Goal: Check status

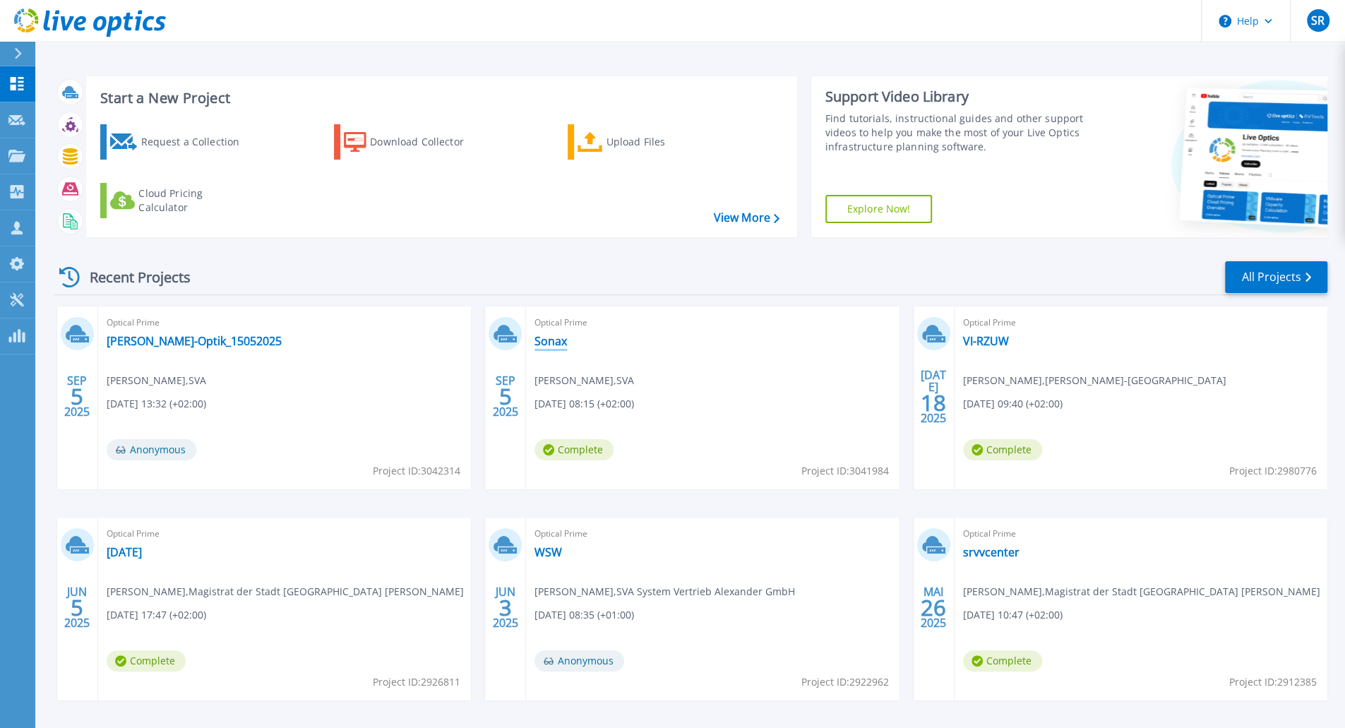
click at [551, 342] on link "Sonax" at bounding box center [550, 341] width 32 height 14
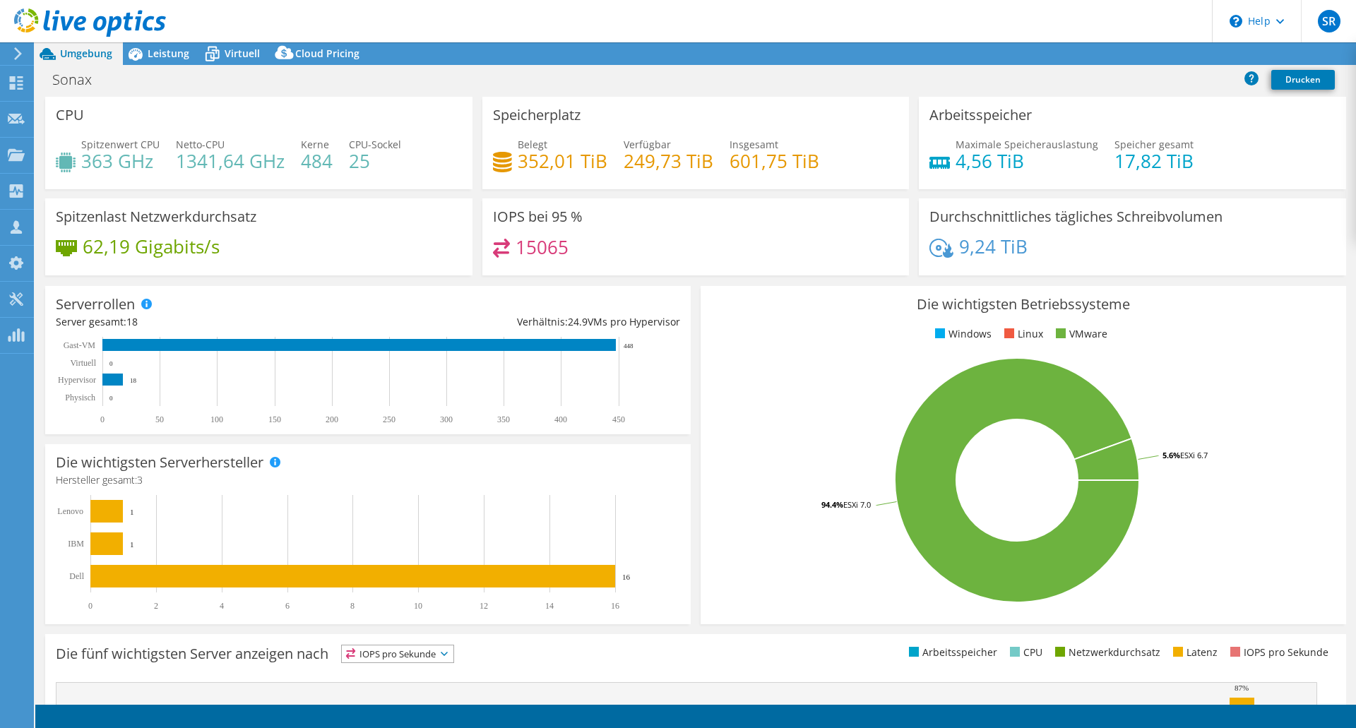
select select "USD"
click at [153, 54] on span "Leistung" at bounding box center [169, 53] width 42 height 13
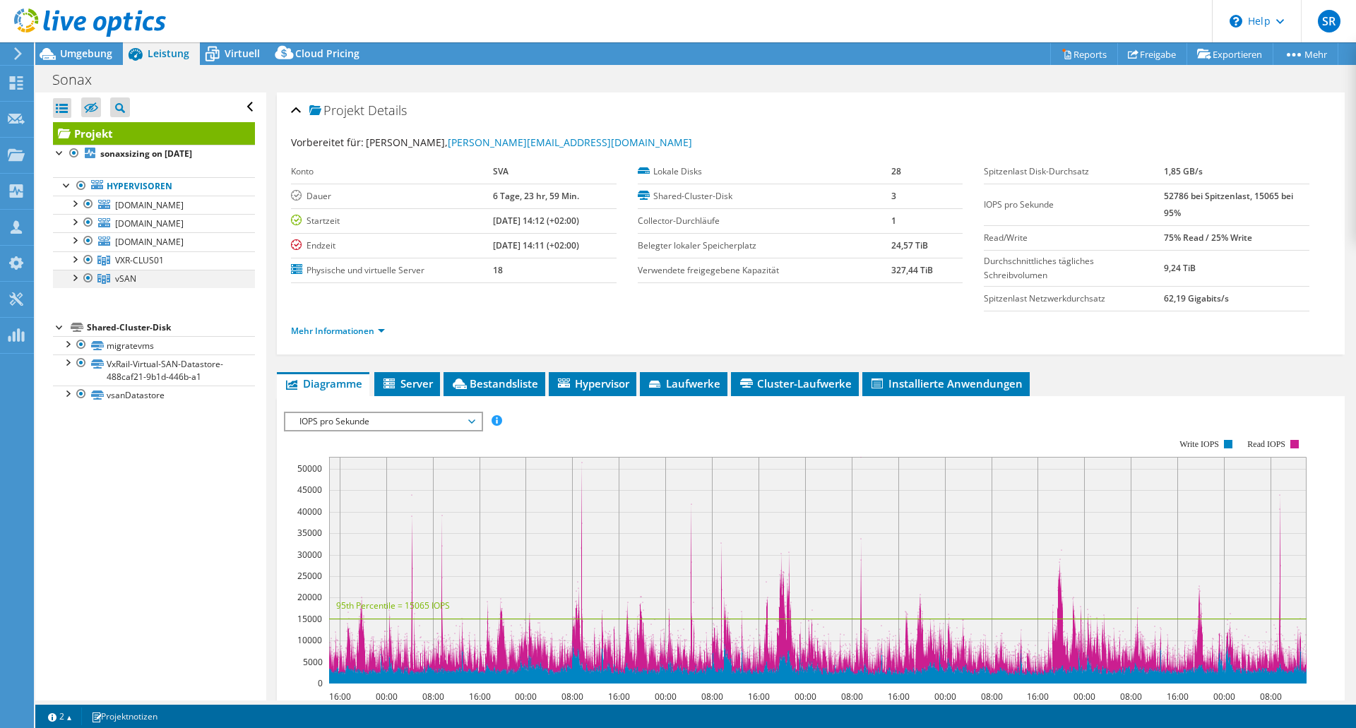
click at [68, 275] on div at bounding box center [74, 277] width 14 height 14
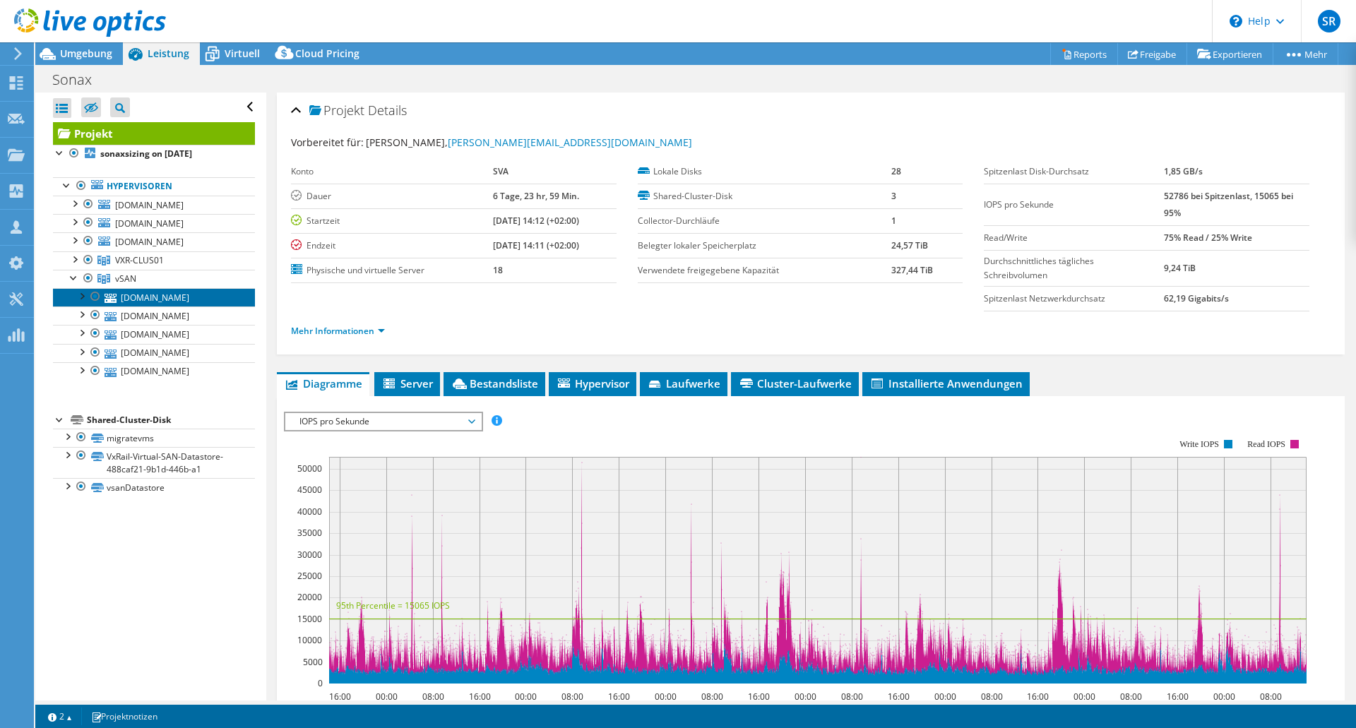
click at [121, 296] on link "[DOMAIN_NAME]" at bounding box center [154, 297] width 202 height 18
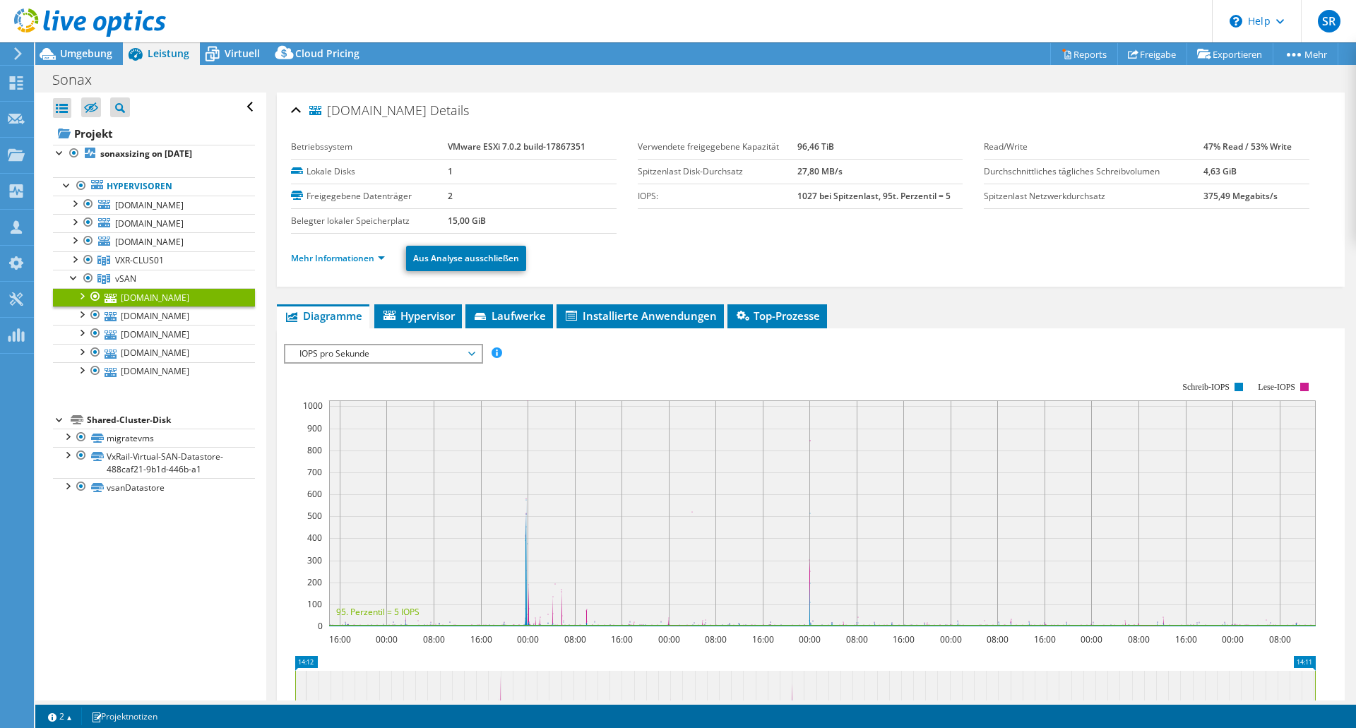
click at [336, 330] on div "IOPS pro Sekunde Disk-Durchsatz IO-Size Latenz Queue-Depth CPU-Prozentwert Arbe…" at bounding box center [810, 582] width 1053 height 508
click at [349, 258] on link "Mehr Informationen" at bounding box center [338, 258] width 94 height 12
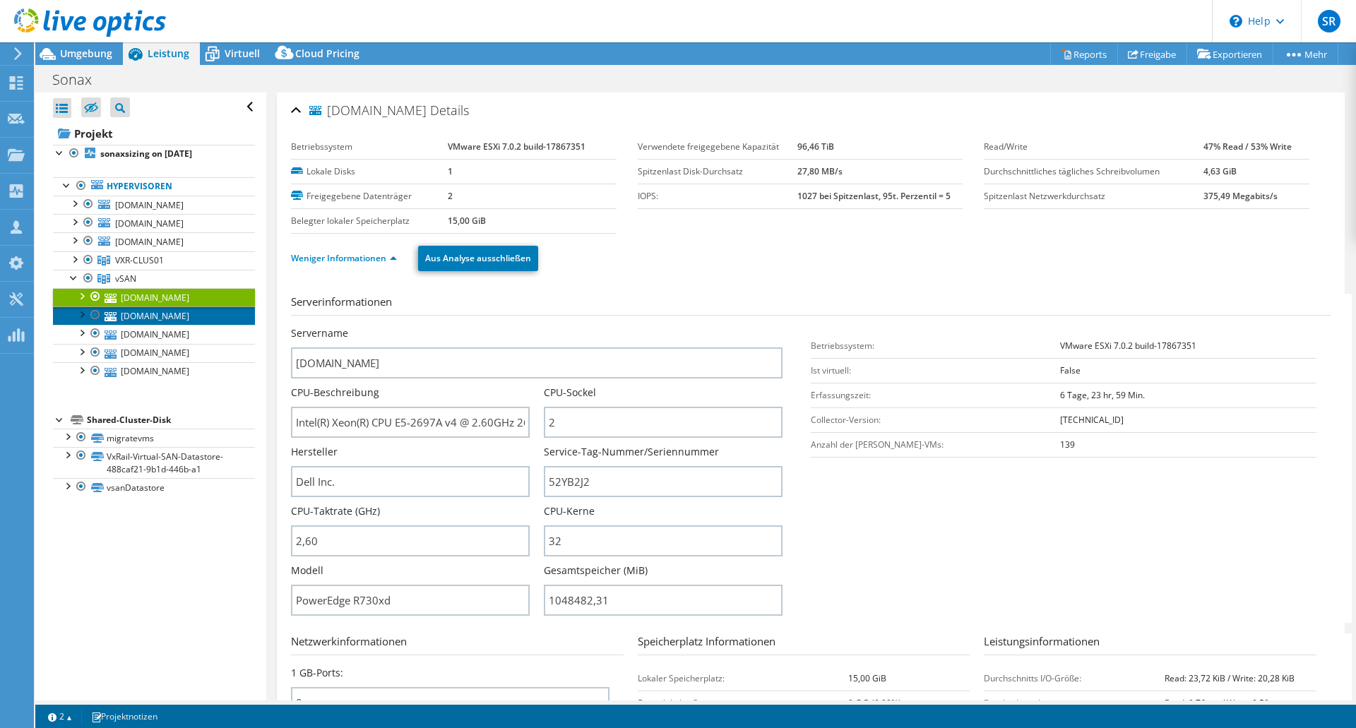
click at [126, 311] on link "[DOMAIN_NAME]" at bounding box center [154, 315] width 202 height 18
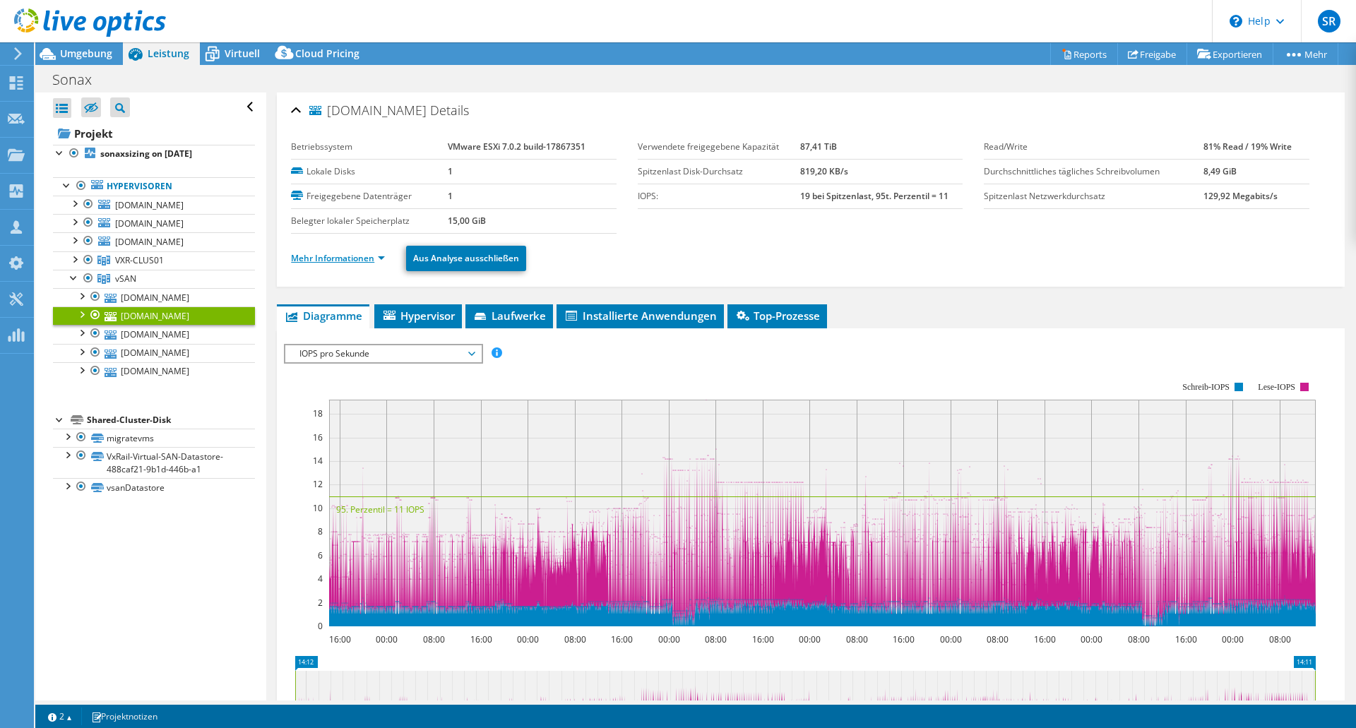
click at [377, 256] on link "Mehr Informationen" at bounding box center [338, 258] width 94 height 12
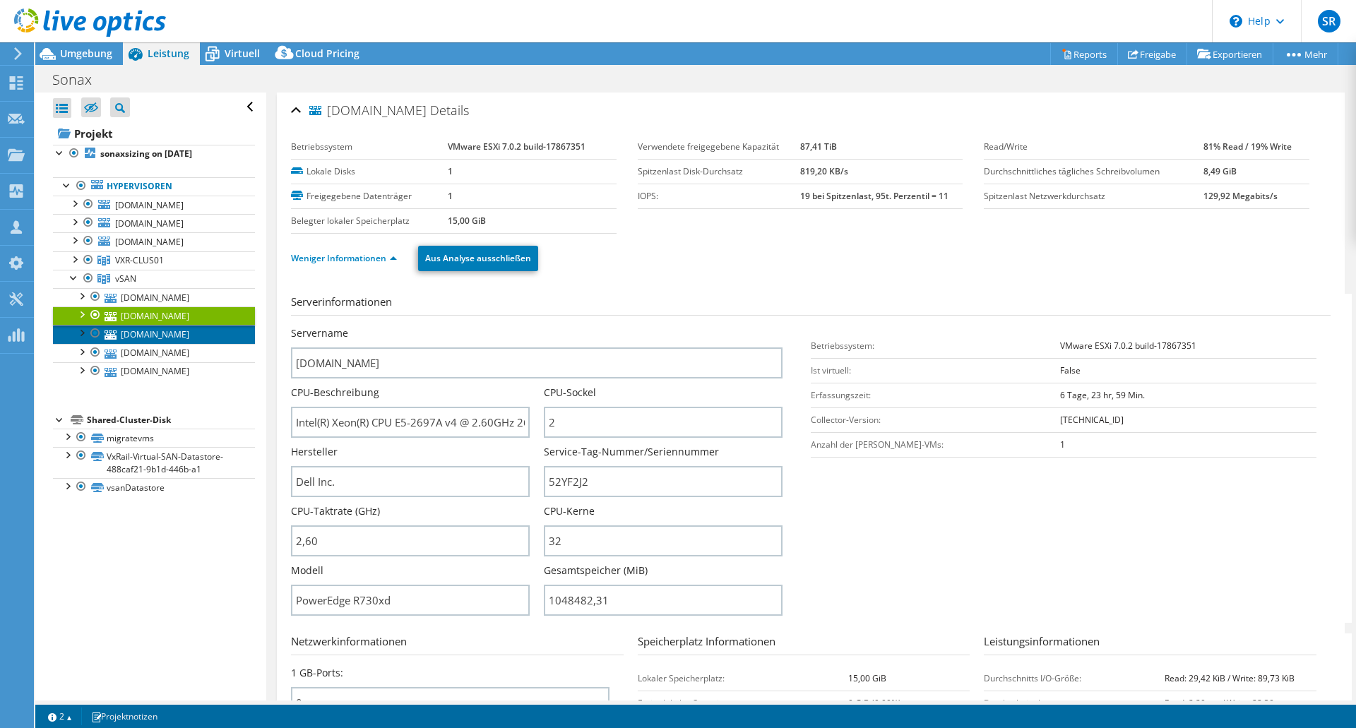
click at [158, 337] on link "[DOMAIN_NAME]" at bounding box center [154, 334] width 202 height 18
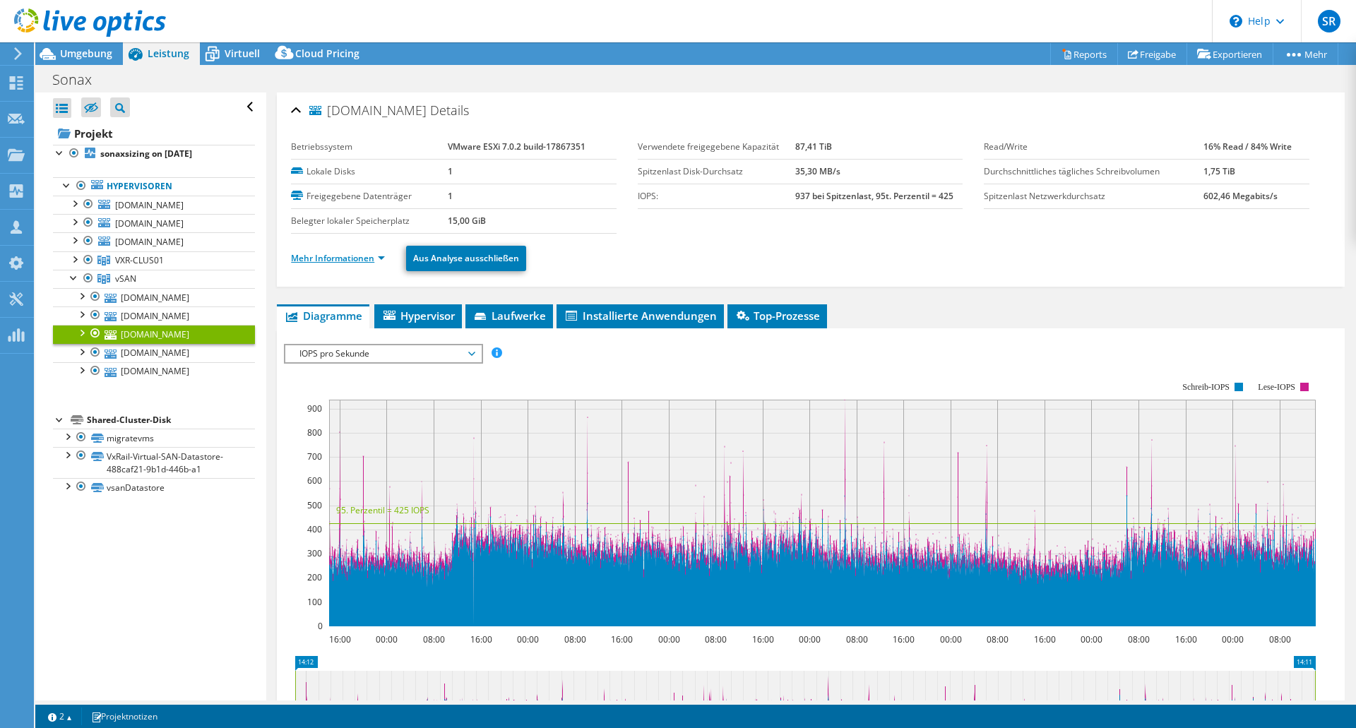
click at [374, 260] on link "Mehr Informationen" at bounding box center [338, 258] width 94 height 12
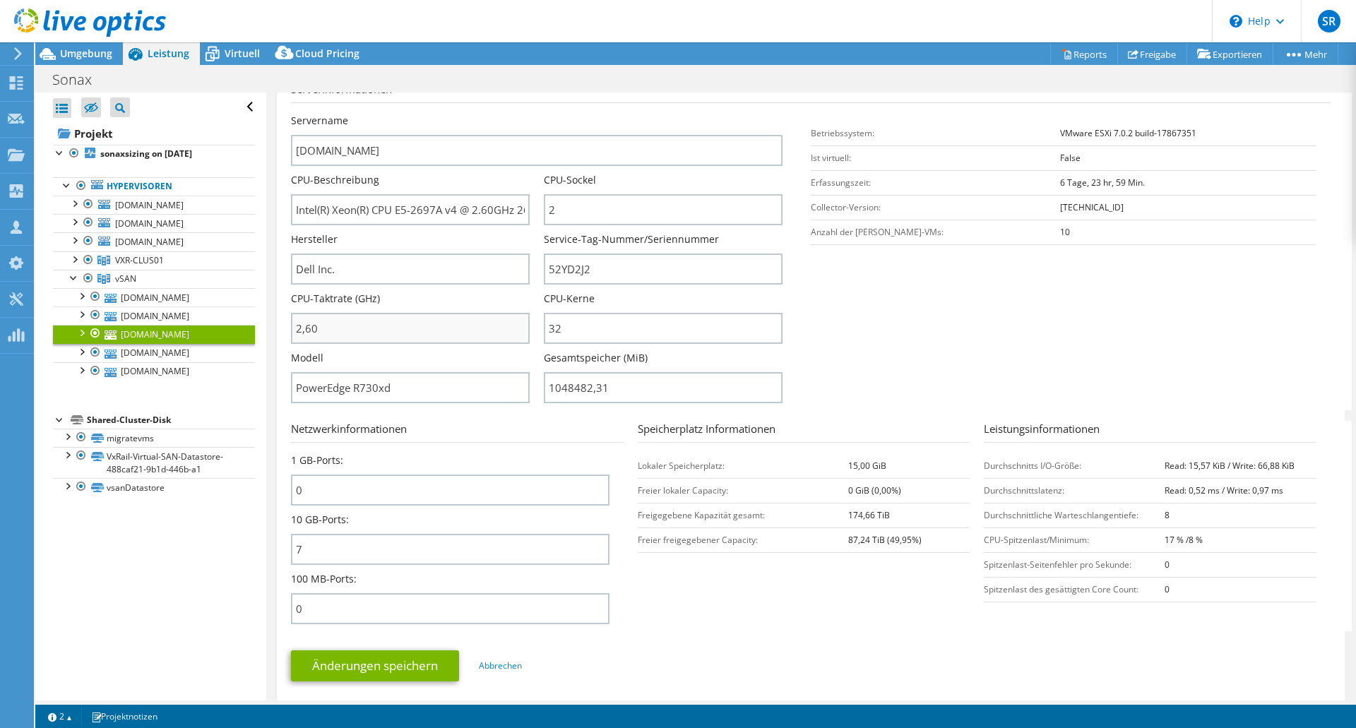
scroll to position [213, 0]
click at [128, 277] on span "vSAN" at bounding box center [125, 279] width 21 height 12
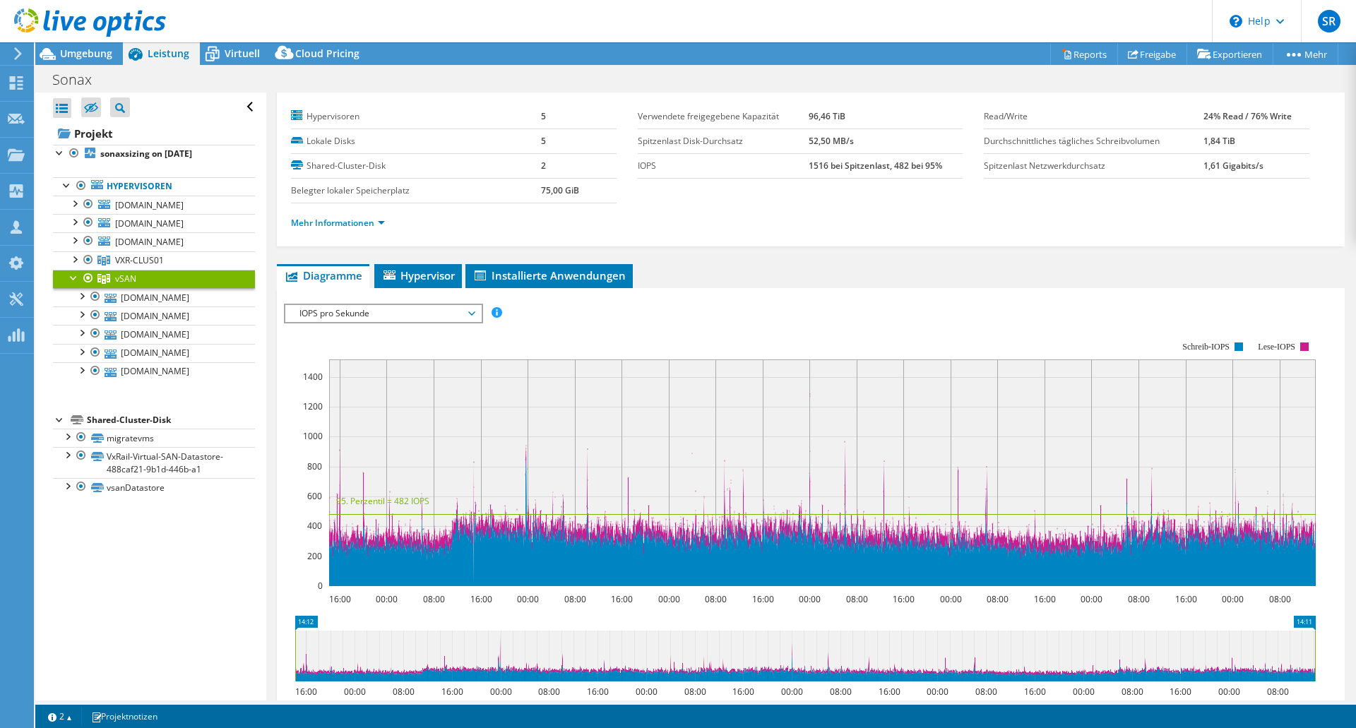
scroll to position [30, 0]
